Goal: Navigation & Orientation: Find specific page/section

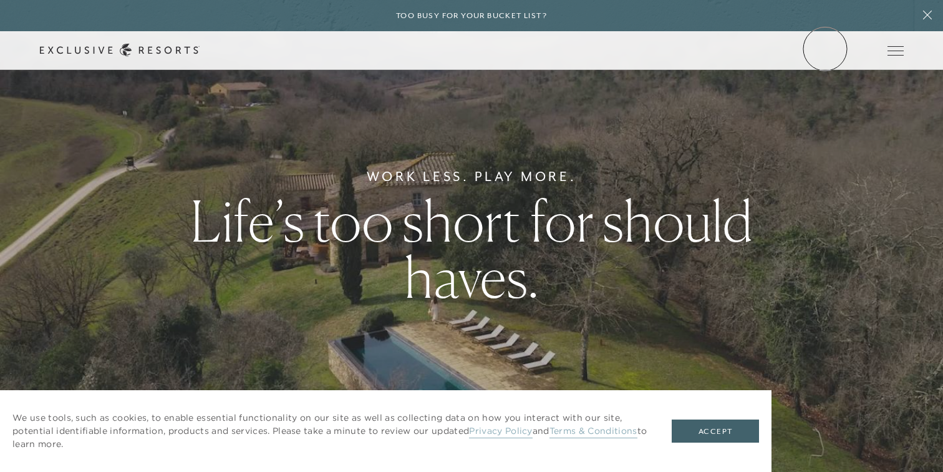
click at [0, 0] on link "Member Login" at bounding box center [0, 0] width 0 height 0
click at [0, 0] on link "The Collection" at bounding box center [0, 0] width 0 height 0
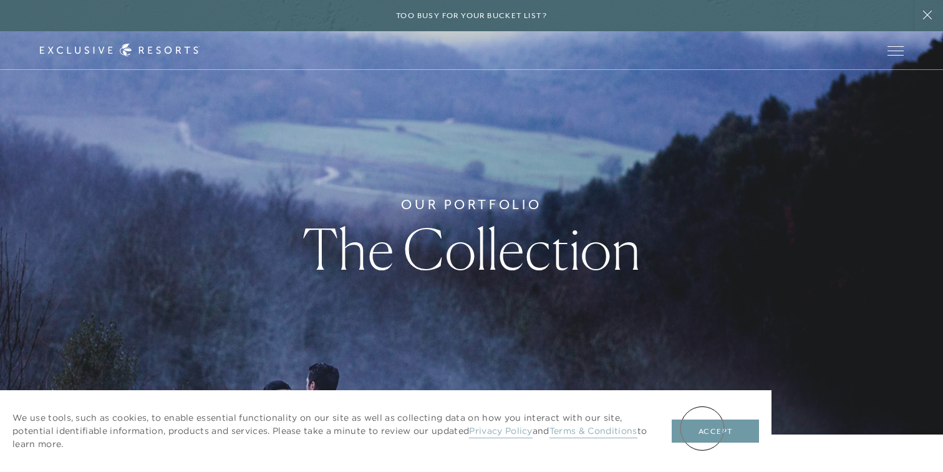
click at [700, 430] on button "Accept" at bounding box center [715, 431] width 87 height 24
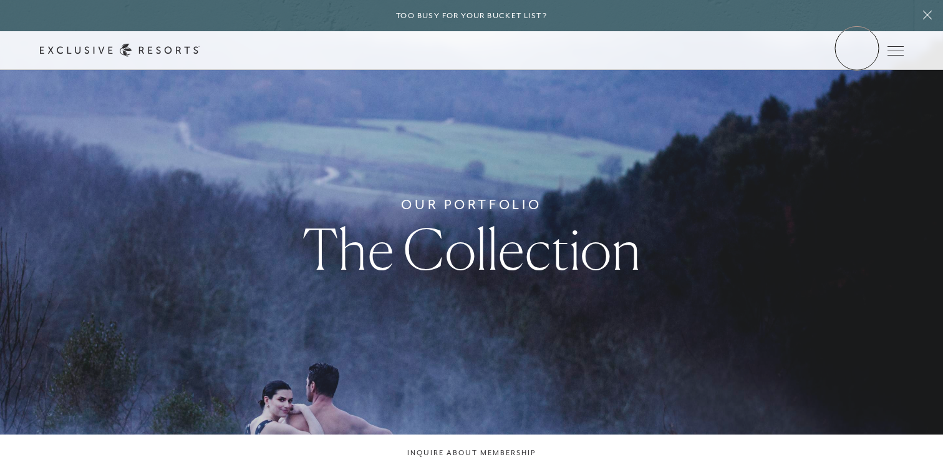
click at [0, 0] on link "Member Login" at bounding box center [0, 0] width 0 height 0
